Goal: Information Seeking & Learning: Learn about a topic

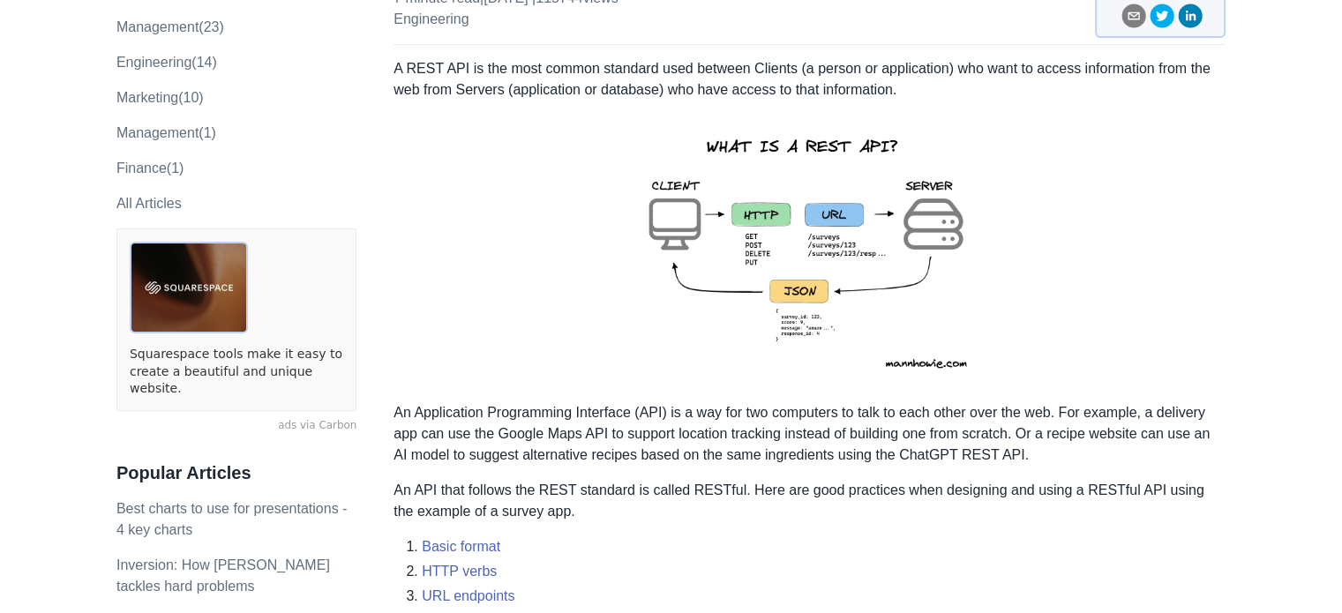
scroll to position [225, 0]
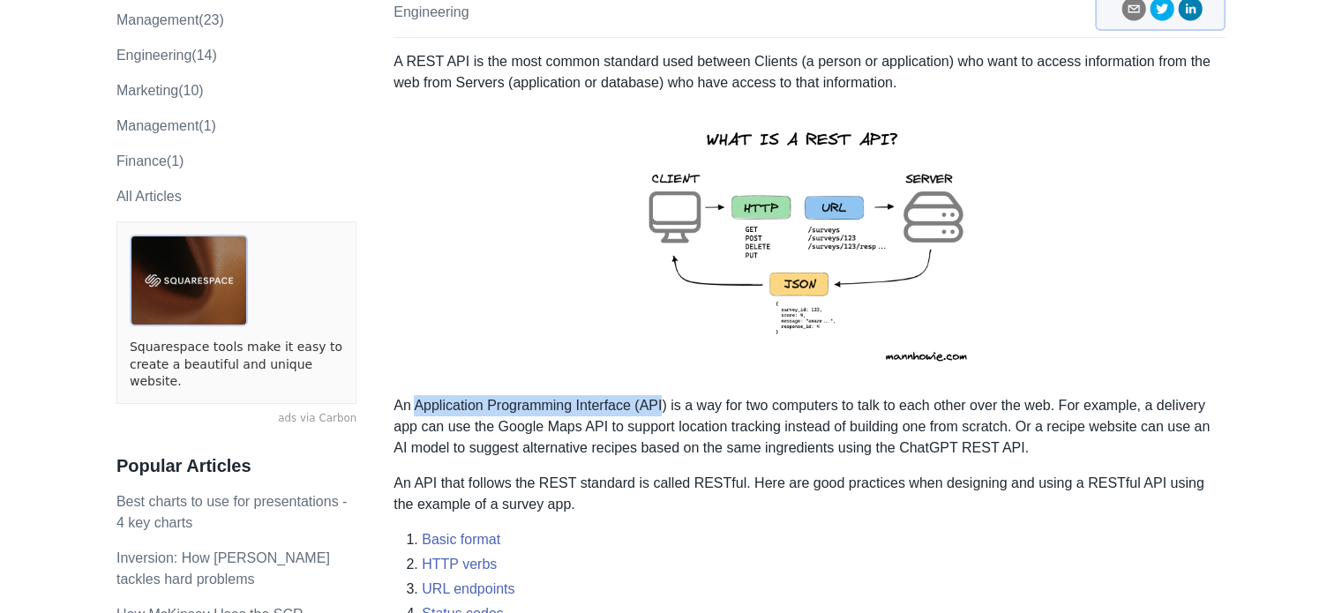
drag, startPoint x: 416, startPoint y: 409, endPoint x: 663, endPoint y: 407, distance: 247.1
click at [663, 407] on p "An Application Programming Interface (API) is a way for two computers to talk t…" at bounding box center [810, 427] width 832 height 64
copy p "Application Programming Interface (API"
click at [561, 500] on p "An API that follows the REST standard is called RESTful. Here are good practice…" at bounding box center [810, 494] width 832 height 42
click at [783, 231] on img at bounding box center [810, 245] width 387 height 274
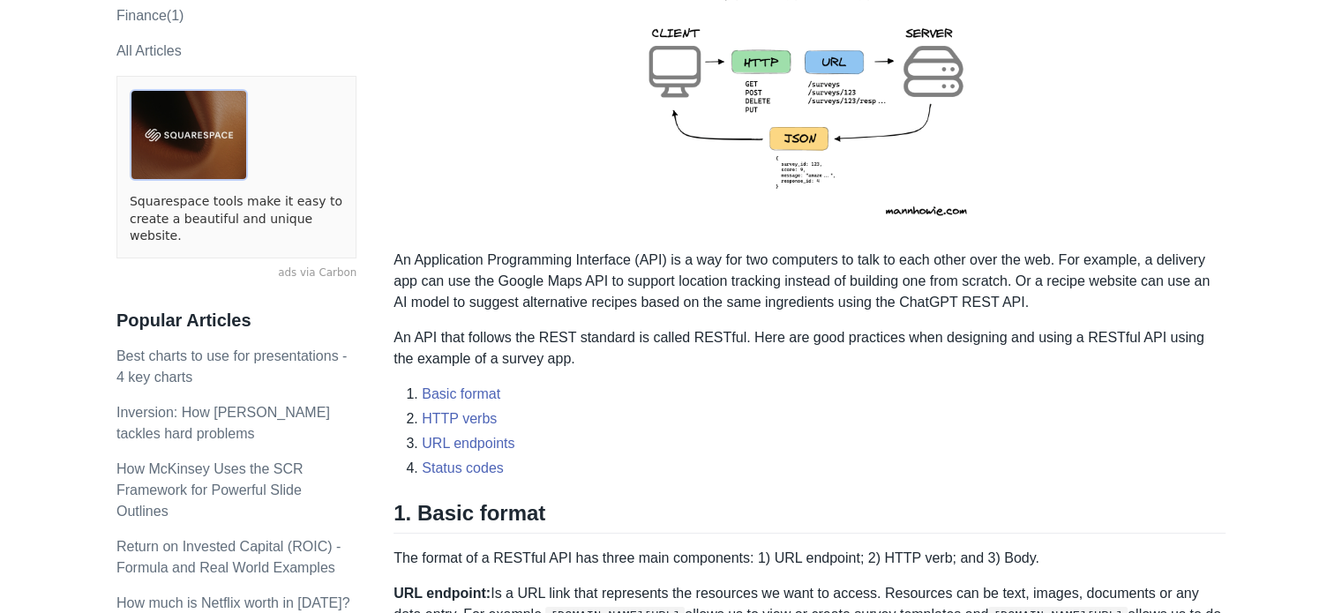
scroll to position [367, 0]
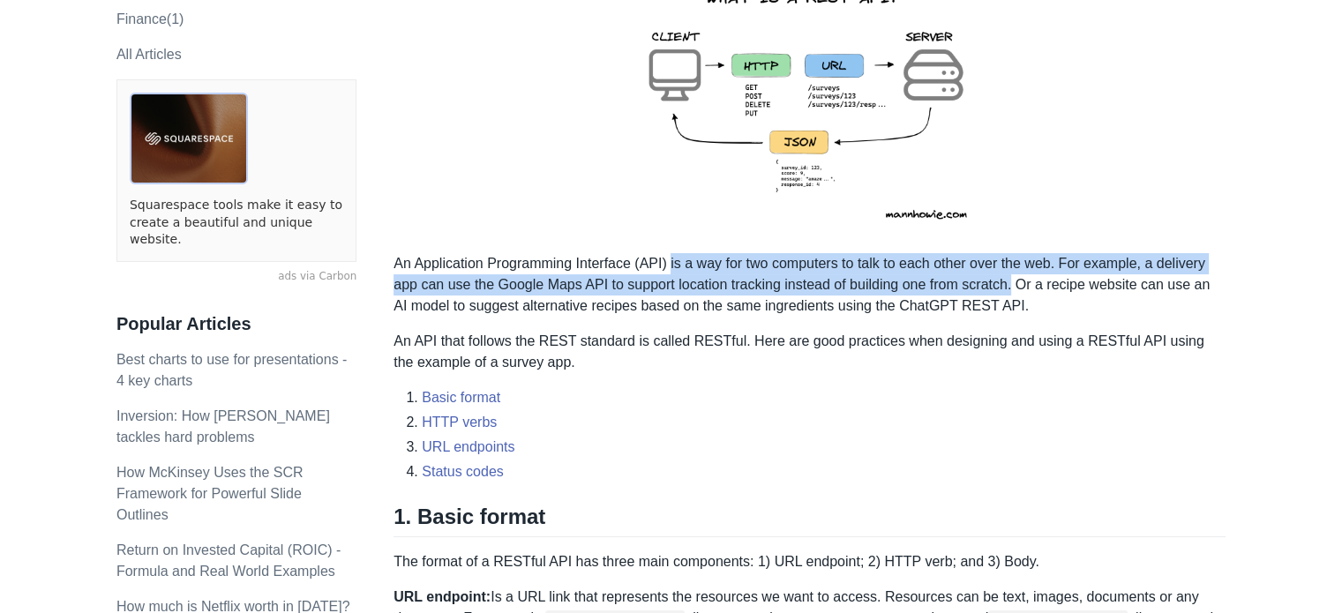
drag, startPoint x: 1013, startPoint y: 286, endPoint x: 670, endPoint y: 256, distance: 344.6
click at [670, 256] on p "An Application Programming Interface (API) is a way for two computers to talk t…" at bounding box center [810, 285] width 832 height 64
copy p "is a way for two computers to talk to each other over the web. For example, a d…"
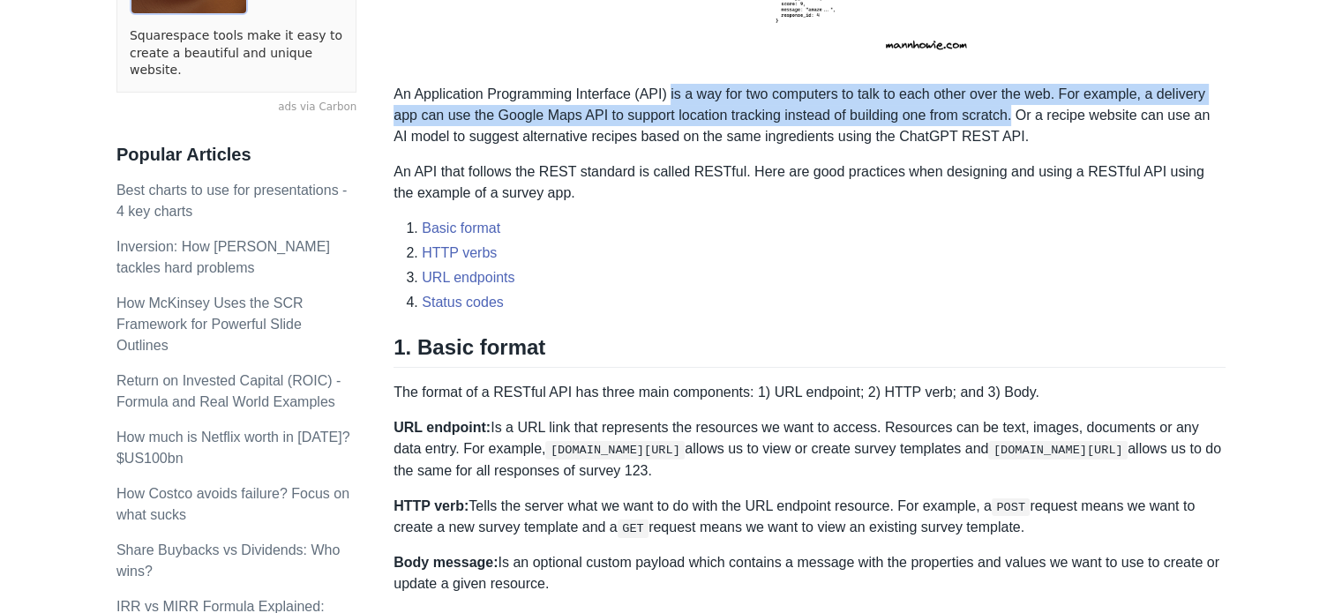
scroll to position [522, 0]
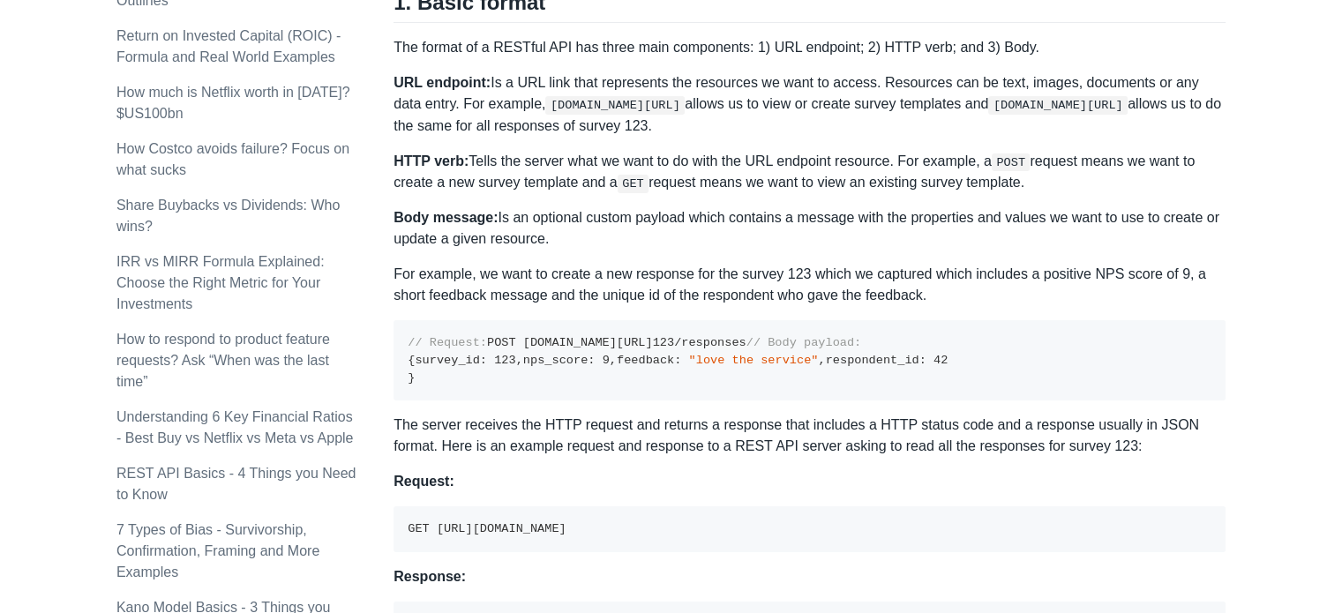
scroll to position [882, 0]
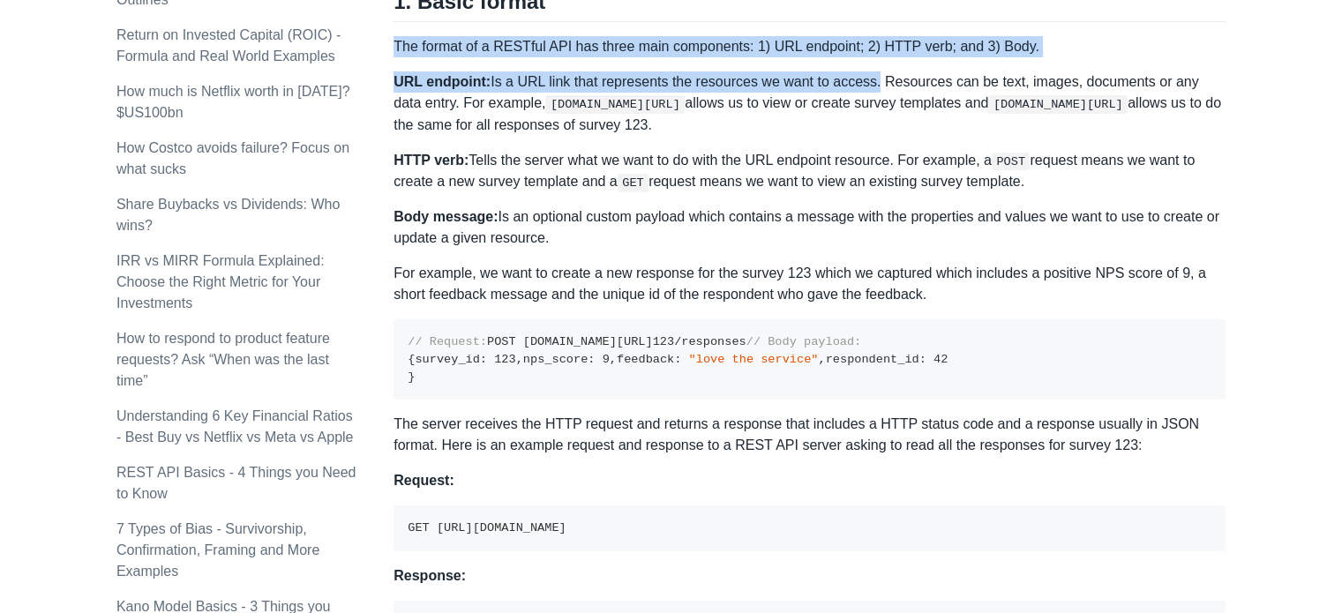
drag, startPoint x: 395, startPoint y: 41, endPoint x: 864, endPoint y: 78, distance: 470.0
copy div "The format of a RESTful API has three main components: 1) URL endpoint; 2) HTTP…"
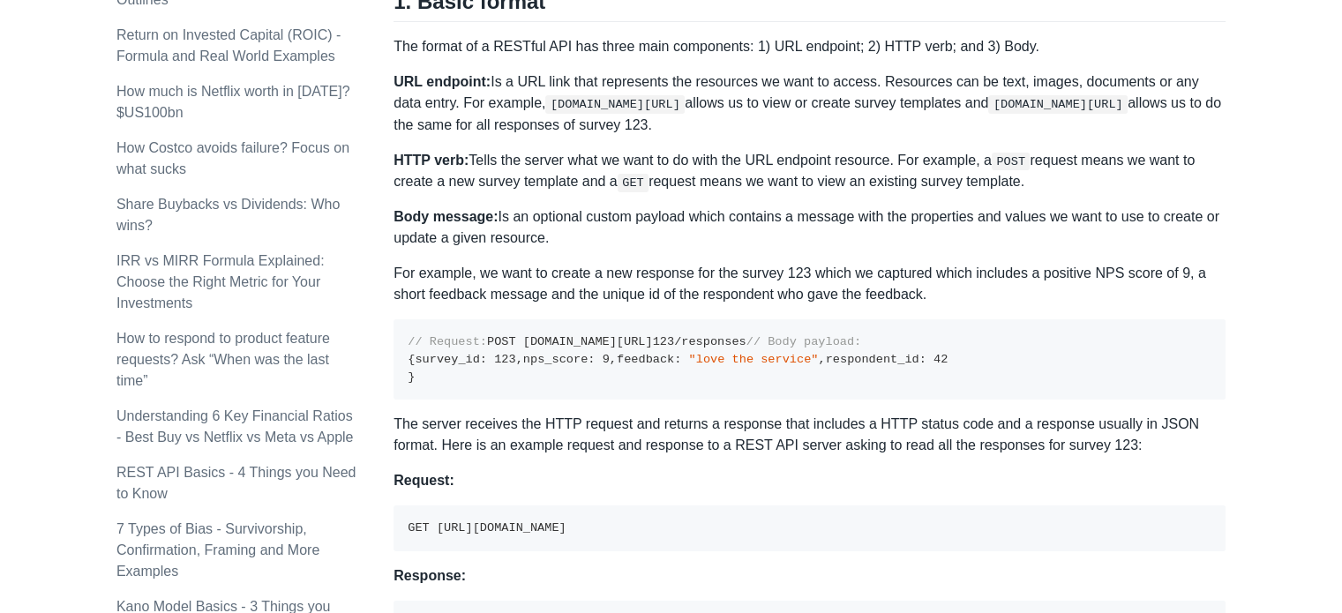
click at [1026, 182] on p "HTTP verb: Tells the server what we want to do with the URL endpoint resource. …" at bounding box center [810, 171] width 832 height 43
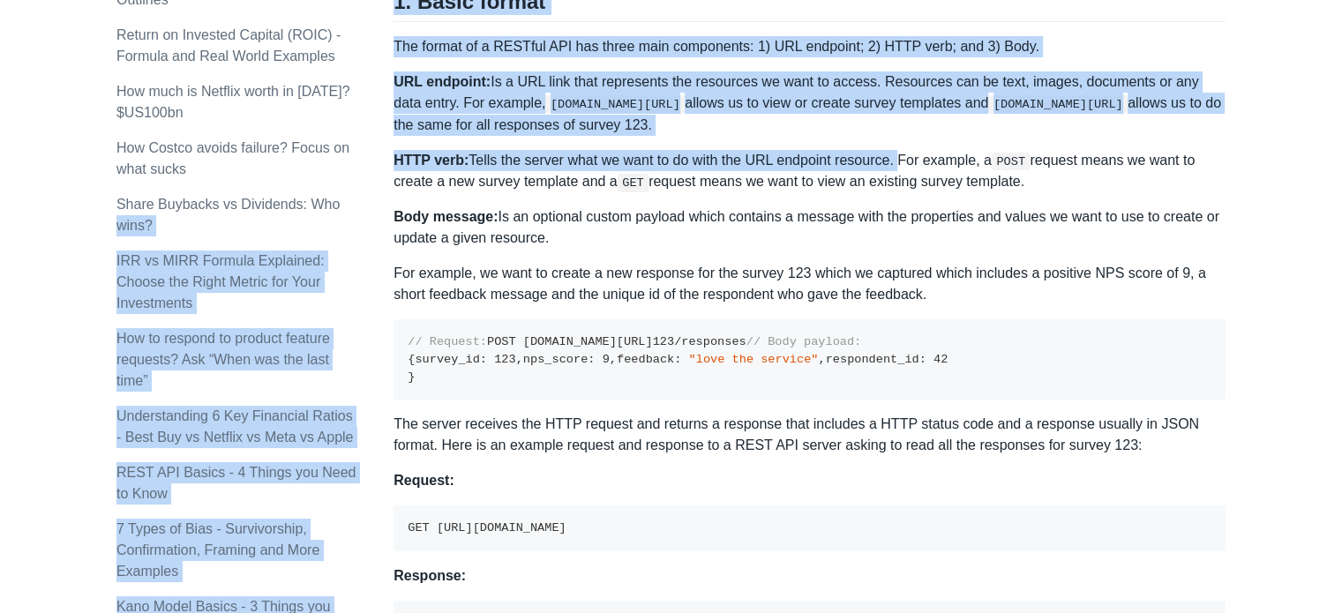
drag, startPoint x: 889, startPoint y: 159, endPoint x: 392, endPoint y: 167, distance: 497.8
click at [392, 167] on div "Topics product (28) finance (28) management (23) engineering (14) marketing (10…" at bounding box center [254, 377] width 277 height 2262
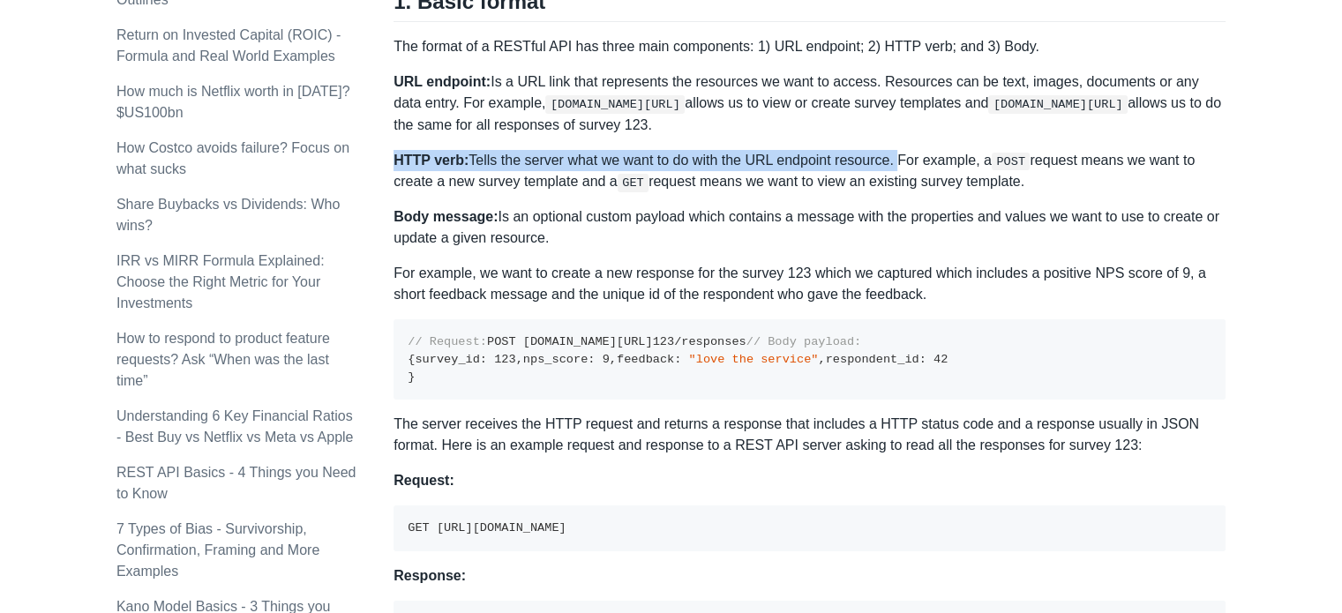
drag, startPoint x: 395, startPoint y: 161, endPoint x: 888, endPoint y: 152, distance: 492.5
click at [888, 152] on p "HTTP verb: Tells the server what we want to do with the URL endpoint resource. …" at bounding box center [810, 171] width 832 height 43
copy p "HTTP verb: Tells the server what we want to do with the URL endpoint resource."
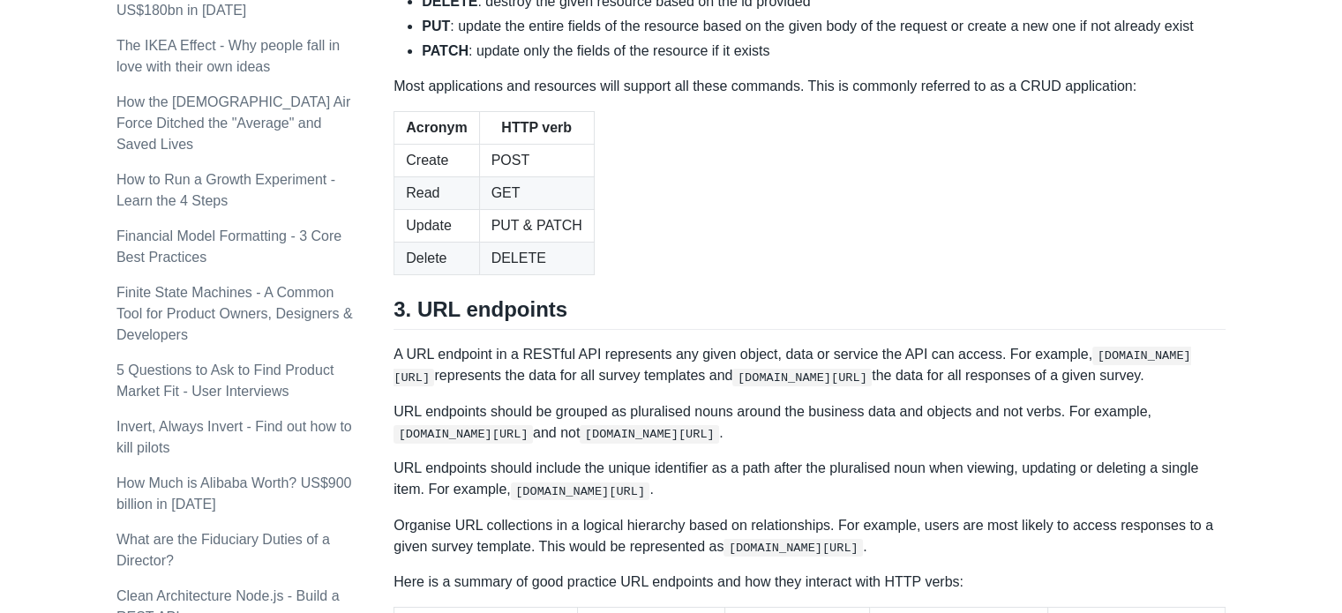
scroll to position [1768, 0]
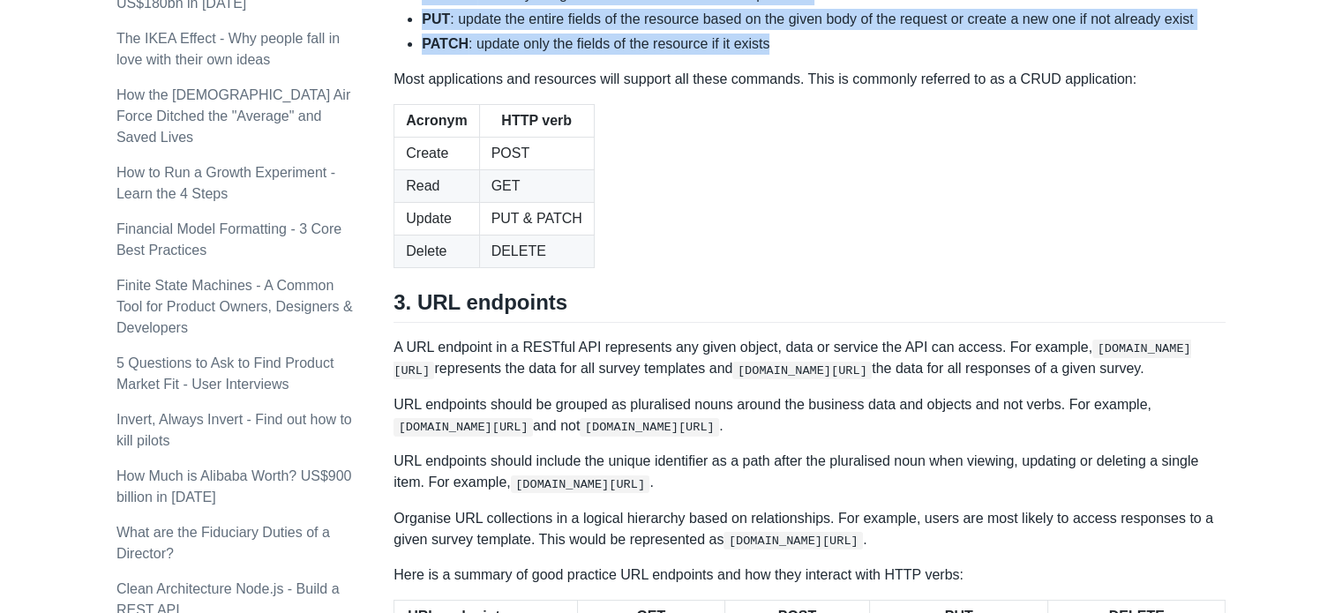
drag, startPoint x: 769, startPoint y: 317, endPoint x: 424, endPoint y: 221, distance: 357.3
copy ul "GET : make a read only request to view either a single or list of multiple reso…"
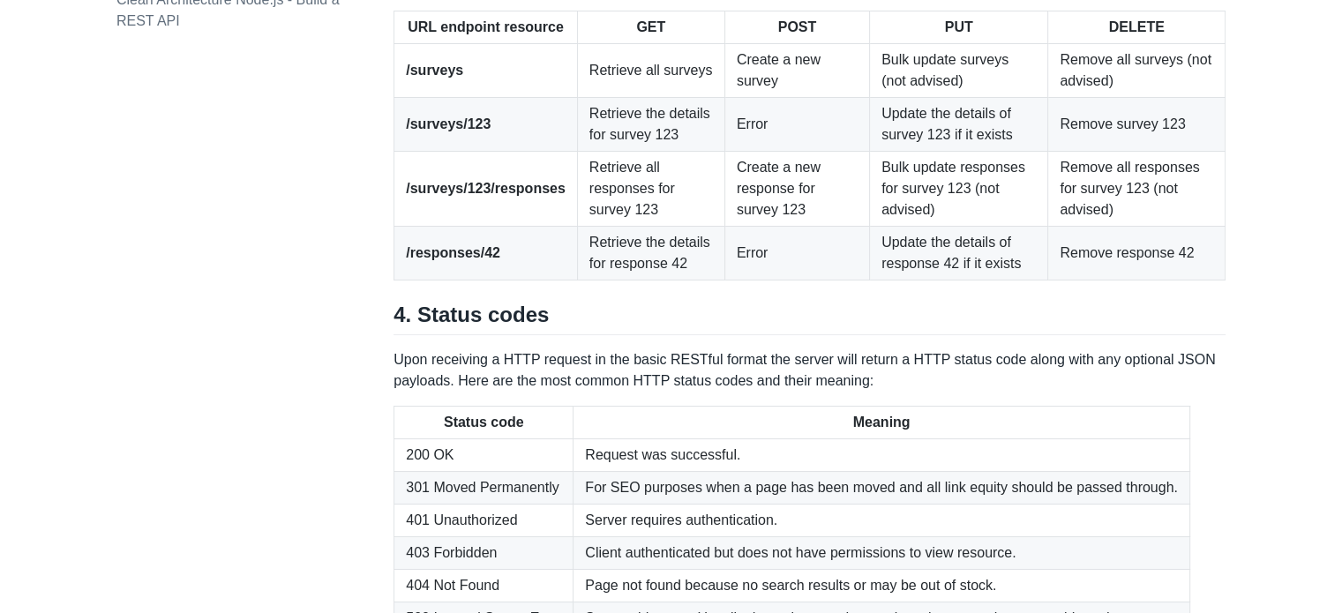
scroll to position [2294, 0]
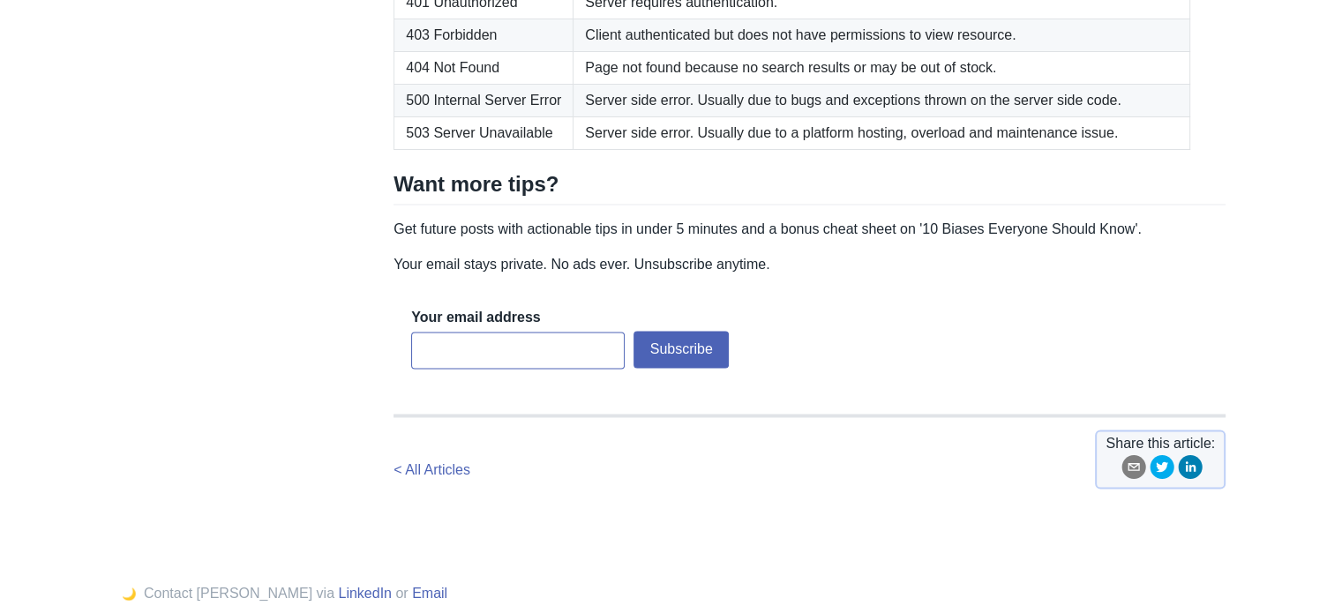
scroll to position [2900, 0]
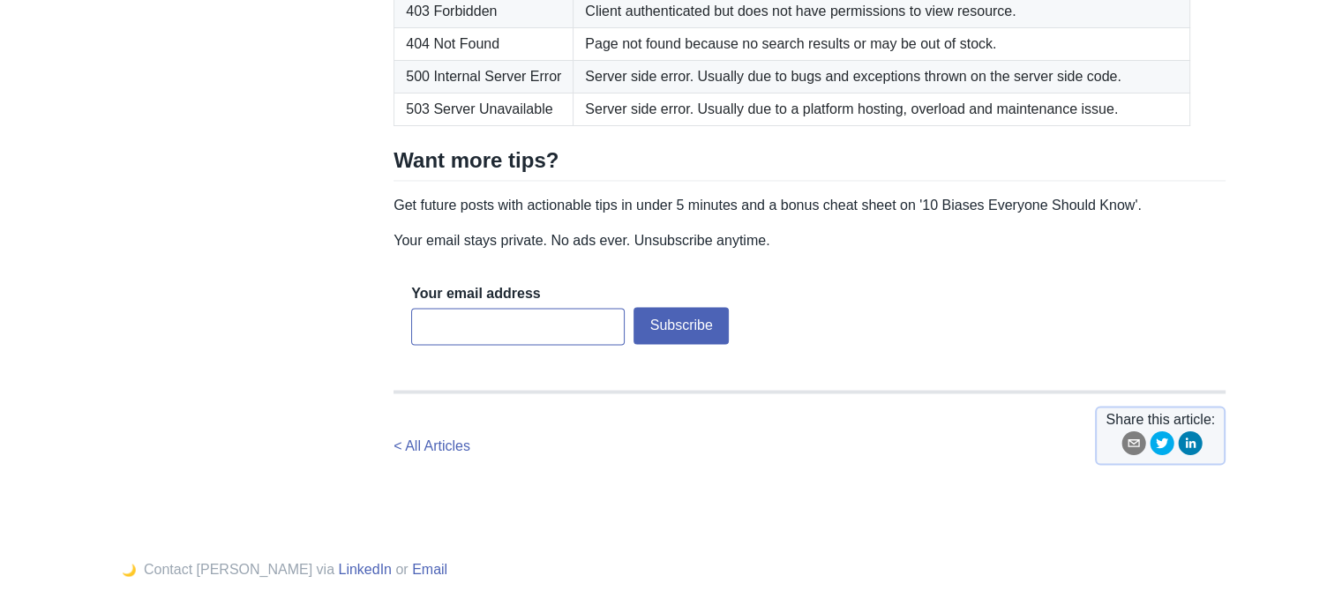
drag, startPoint x: 395, startPoint y: 93, endPoint x: 447, endPoint y: 116, distance: 56.9
copy p "Upon receiving a HTTP request in the basic RESTful format the server will retur…"
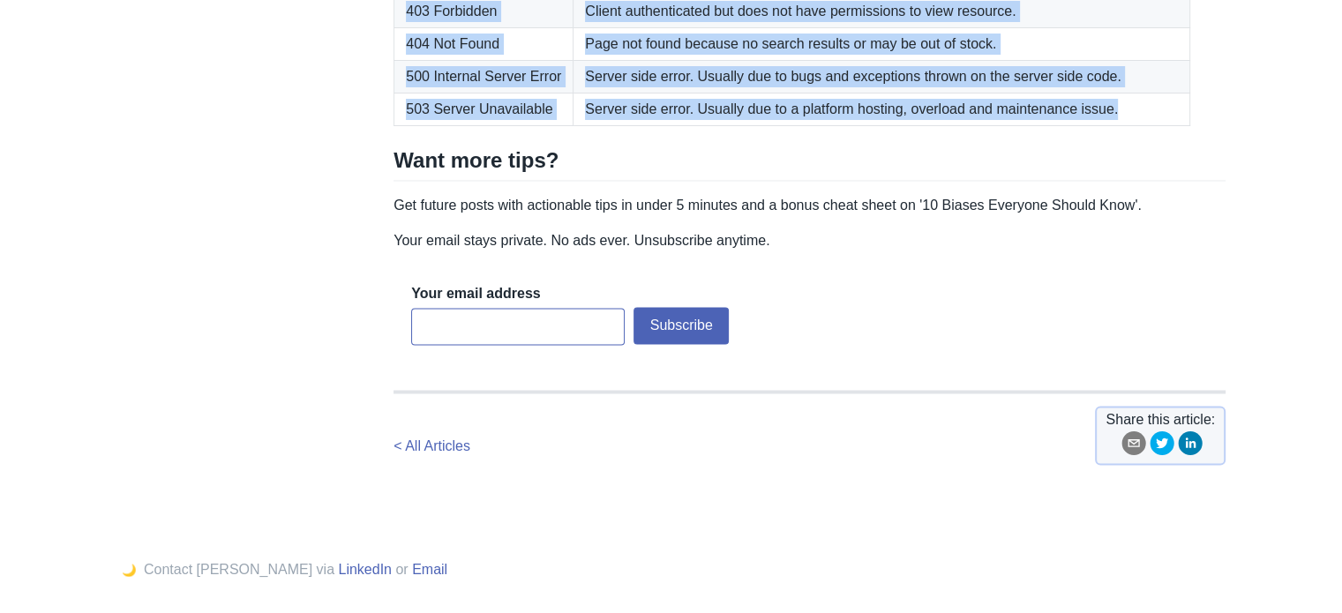
drag, startPoint x: 445, startPoint y: 158, endPoint x: 1136, endPoint y: 387, distance: 727.8
copy table "Status code Meaning 200 OK Request was successful. 301 Moved Permanently For SE…"
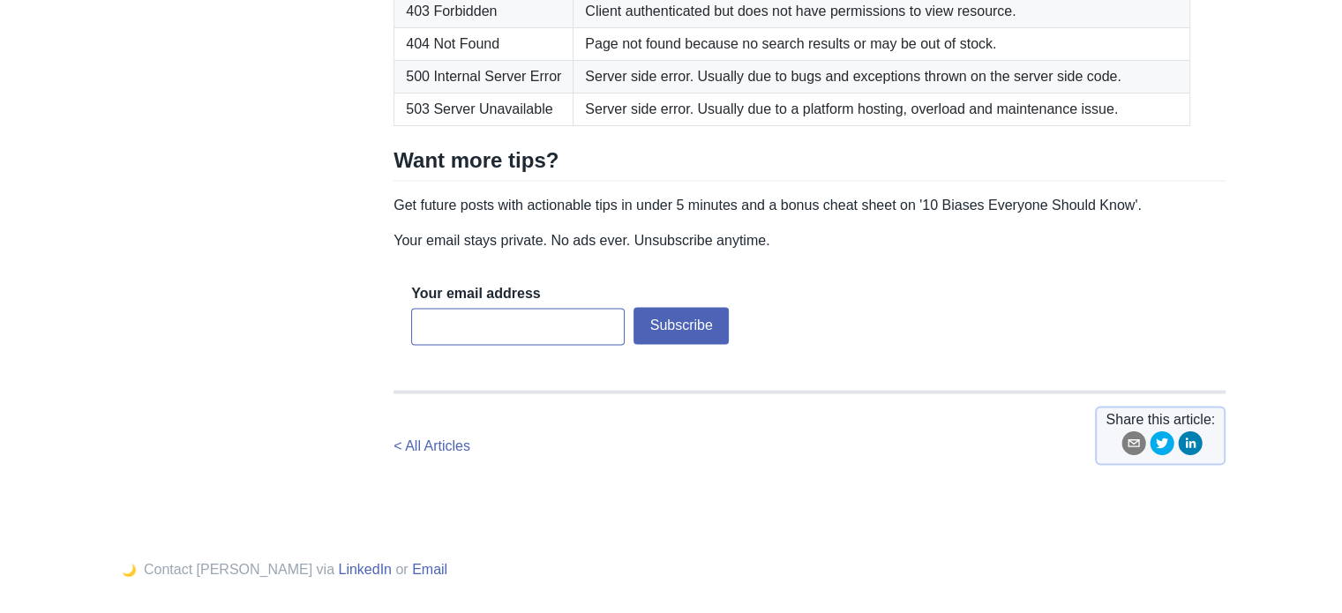
click at [406, 216] on p "Get future posts with actionable tips in under 5 minutes and a bonus cheat shee…" at bounding box center [810, 205] width 832 height 21
